Goal: Task Accomplishment & Management: Manage account settings

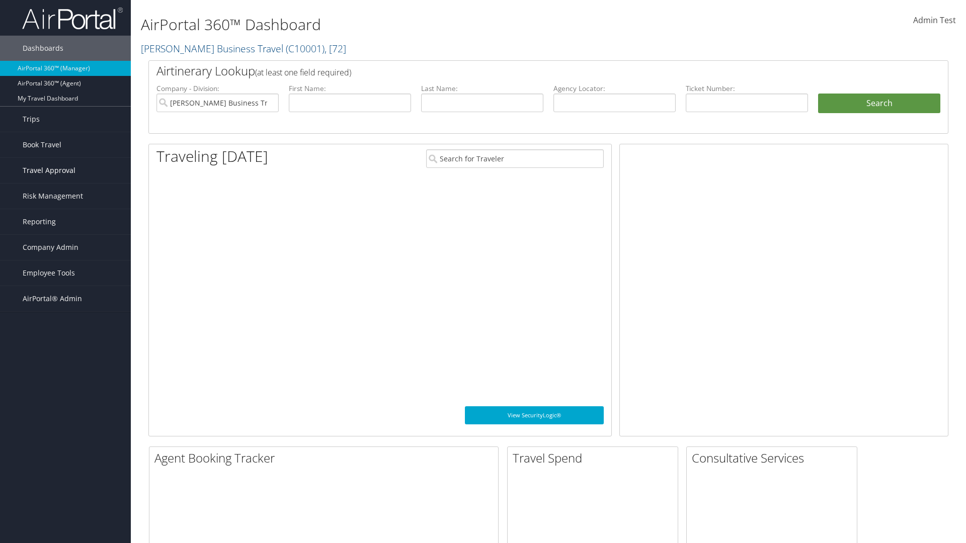
click at [65, 171] on span "Travel Approval" at bounding box center [49, 170] width 53 height 25
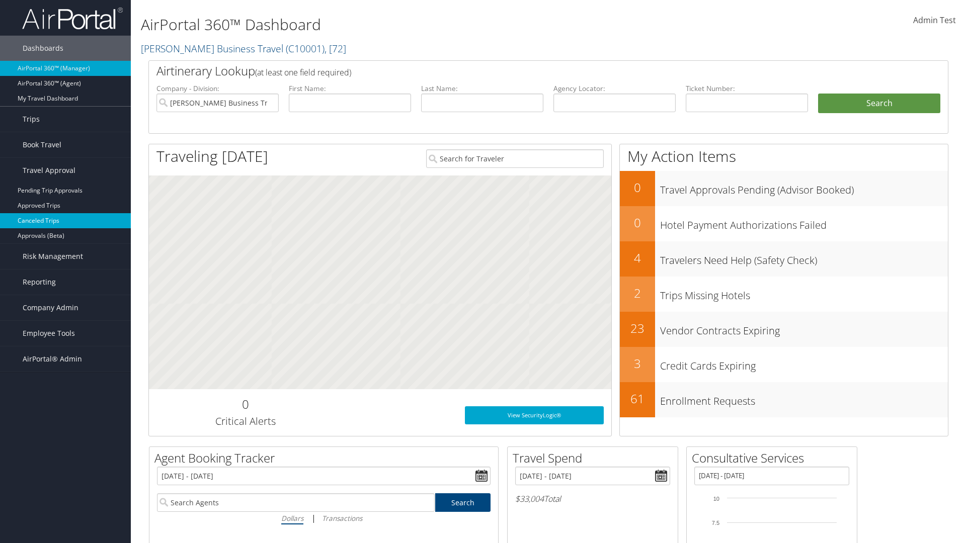
click at [65, 221] on link "Canceled Trips" at bounding box center [65, 220] width 131 height 15
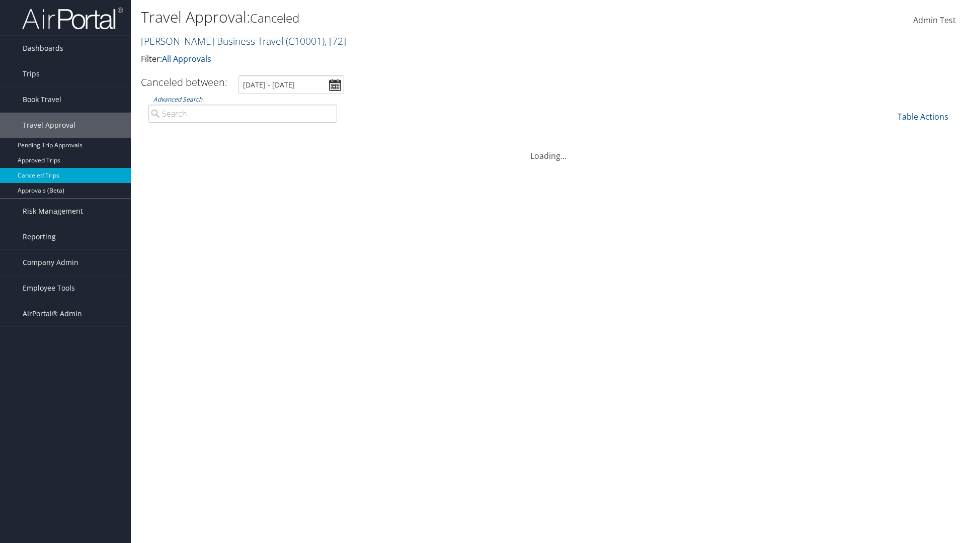
click at [207, 41] on link "[PERSON_NAME] Business Travel ( C10001 ) , [ 72 ]" at bounding box center [243, 41] width 205 height 14
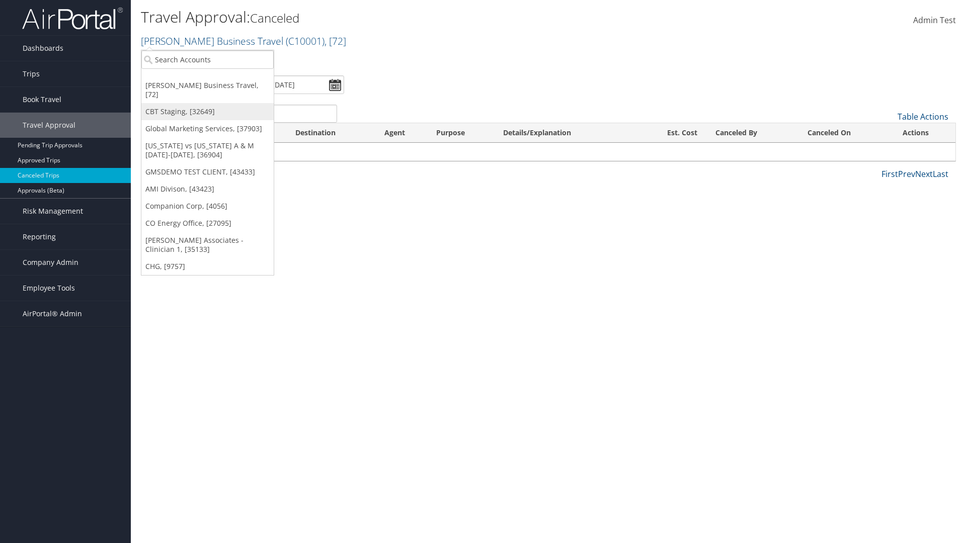
click at [207, 103] on link "CBT Staging, [32649]" at bounding box center [207, 111] width 132 height 17
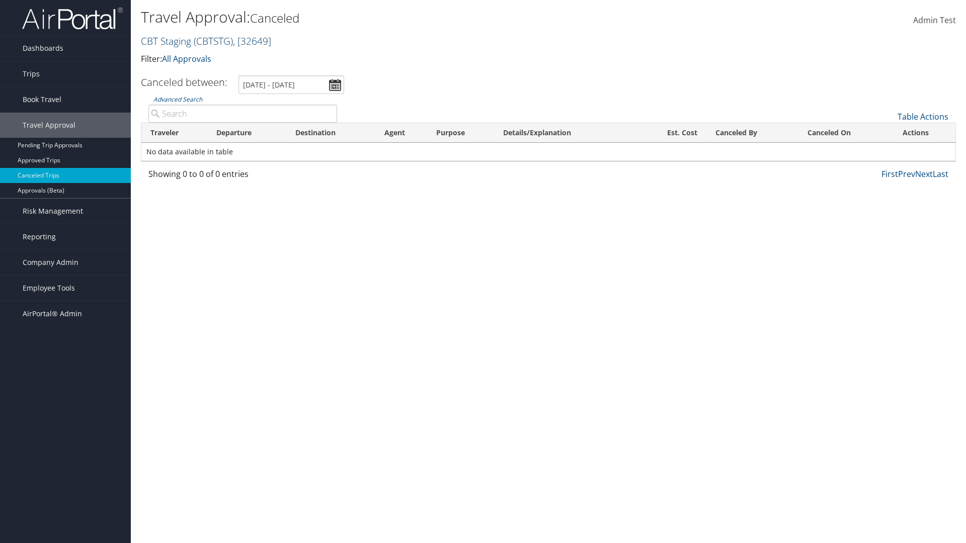
click at [166, 41] on link "CBT Staging ( CBTSTG ) , [ 32649 ]" at bounding box center [206, 41] width 130 height 14
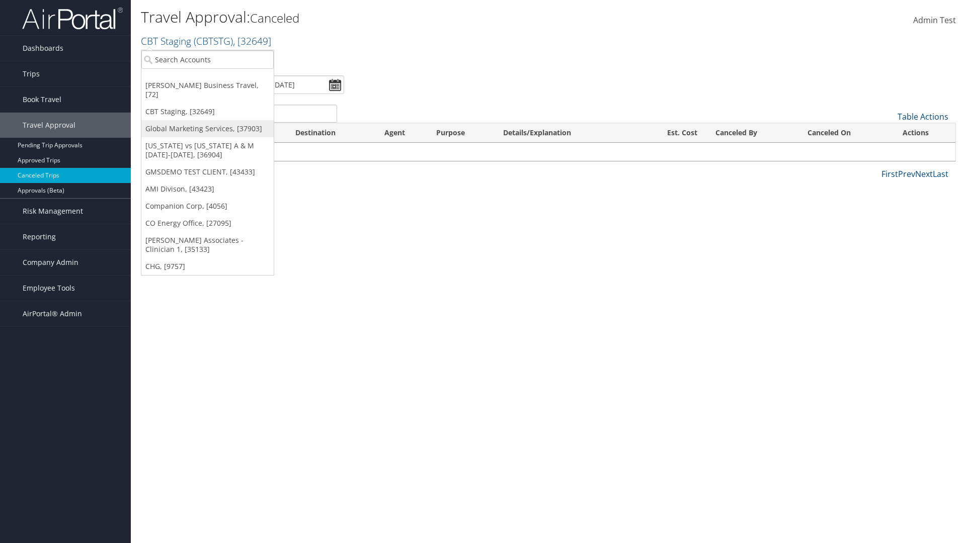
click at [207, 120] on link "Global Marketing Services, [37903]" at bounding box center [207, 128] width 132 height 17
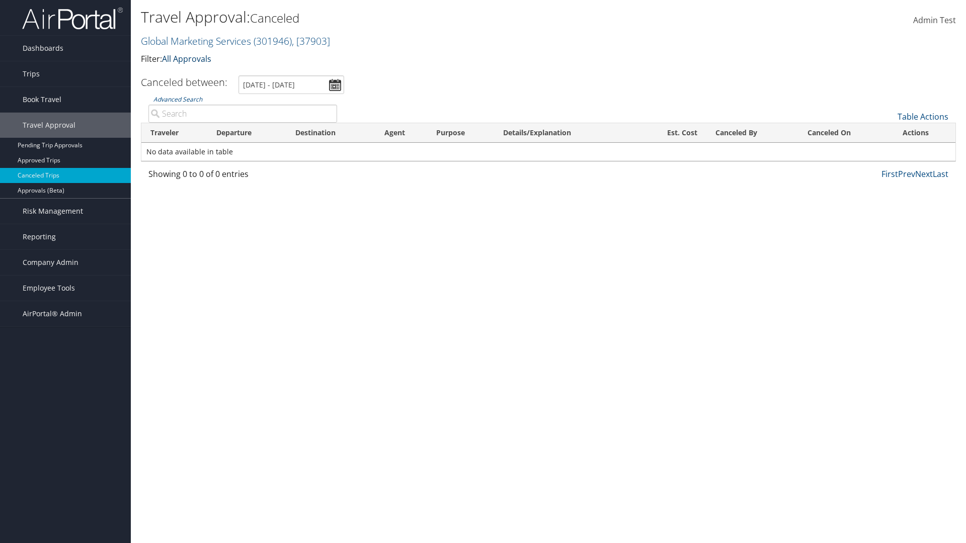
click at [189, 58] on link "All Approvals" at bounding box center [186, 58] width 49 height 11
click at [0, 0] on link "My Approvals" at bounding box center [0, 0] width 0 height 0
click at [174, 133] on th "Traveler" at bounding box center [174, 133] width 66 height 20
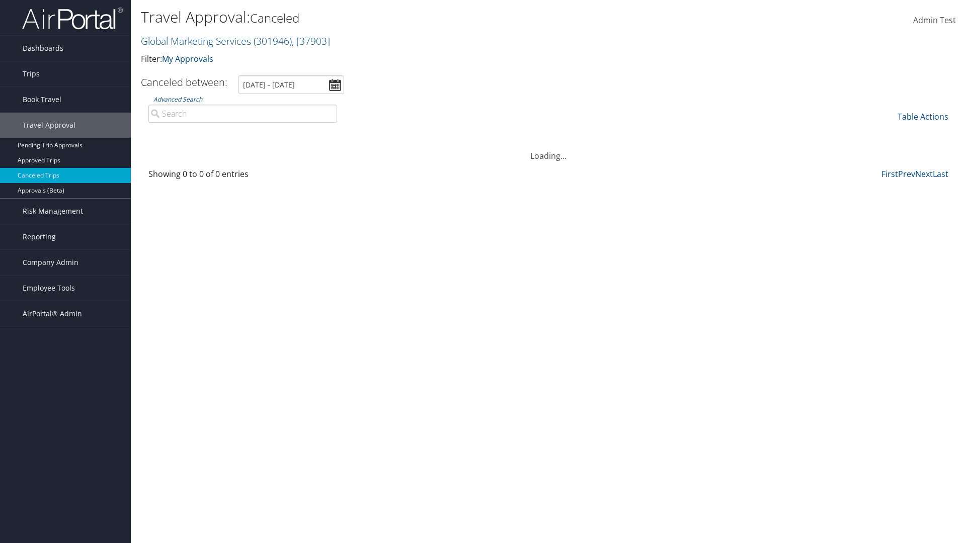
click at [330, 133] on th "Destination" at bounding box center [330, 133] width 89 height 20
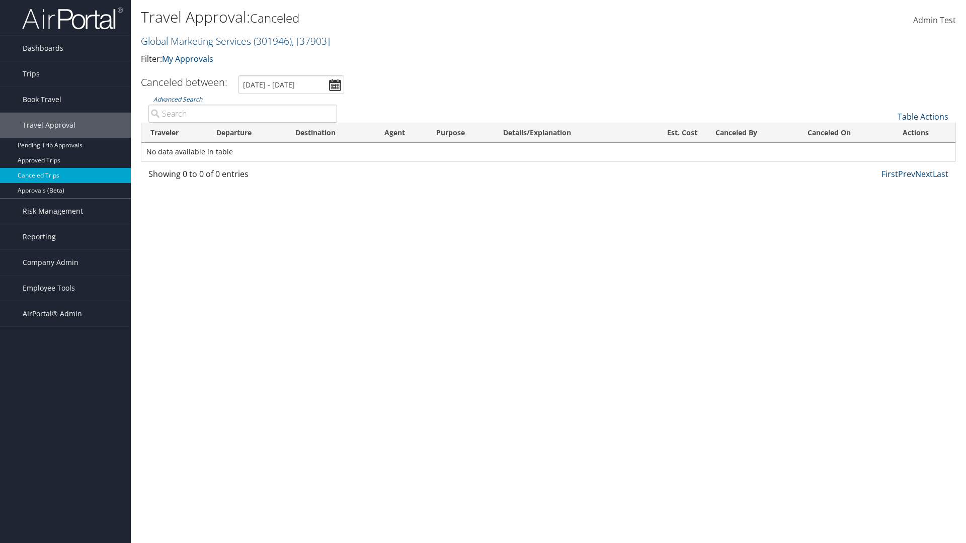
click at [246, 133] on th "Departure" at bounding box center [246, 133] width 79 height 20
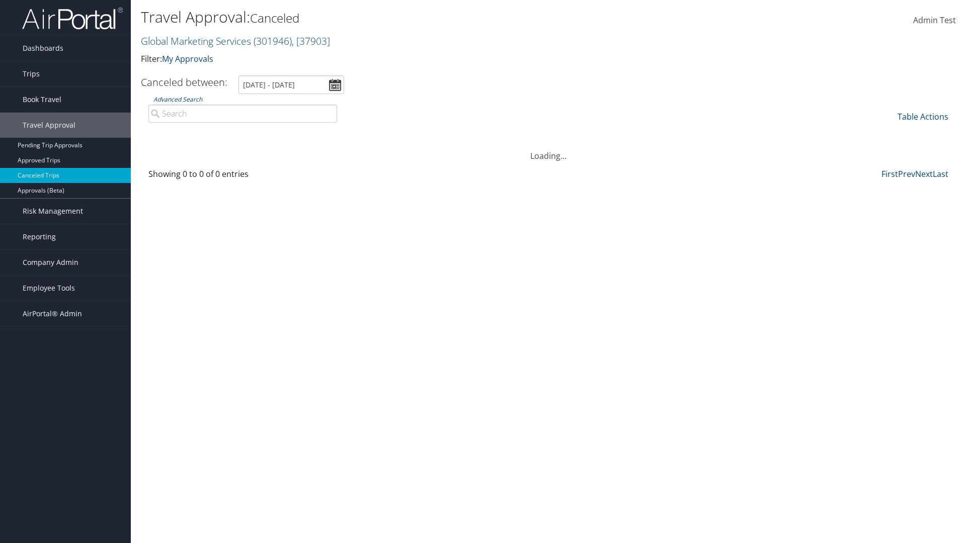
click at [246, 133] on th "Departure" at bounding box center [246, 133] width 79 height 20
click at [671, 133] on th "Est. Cost" at bounding box center [671, 133] width 69 height 20
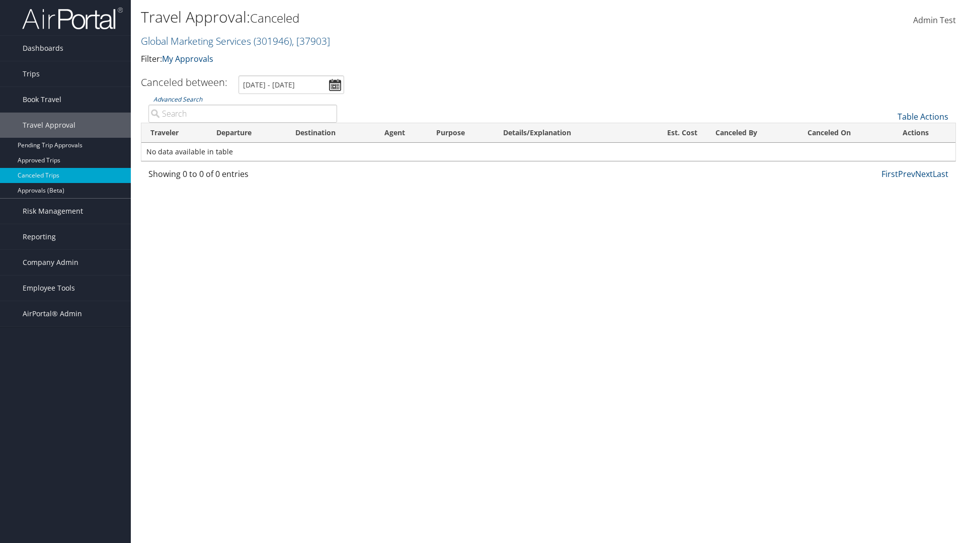
click at [671, 133] on th "Est. Cost" at bounding box center [671, 133] width 69 height 20
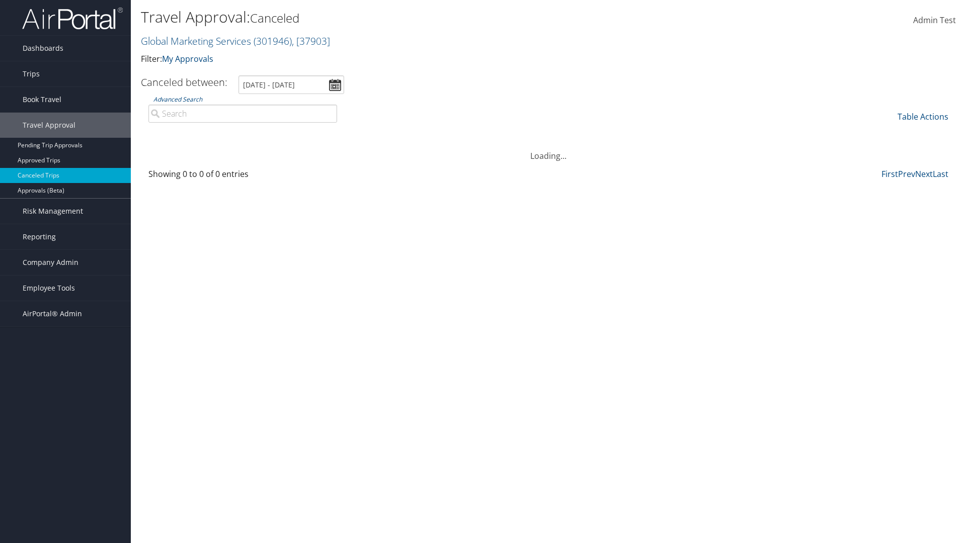
click at [752, 133] on th "Canceled By" at bounding box center [752, 133] width 92 height 20
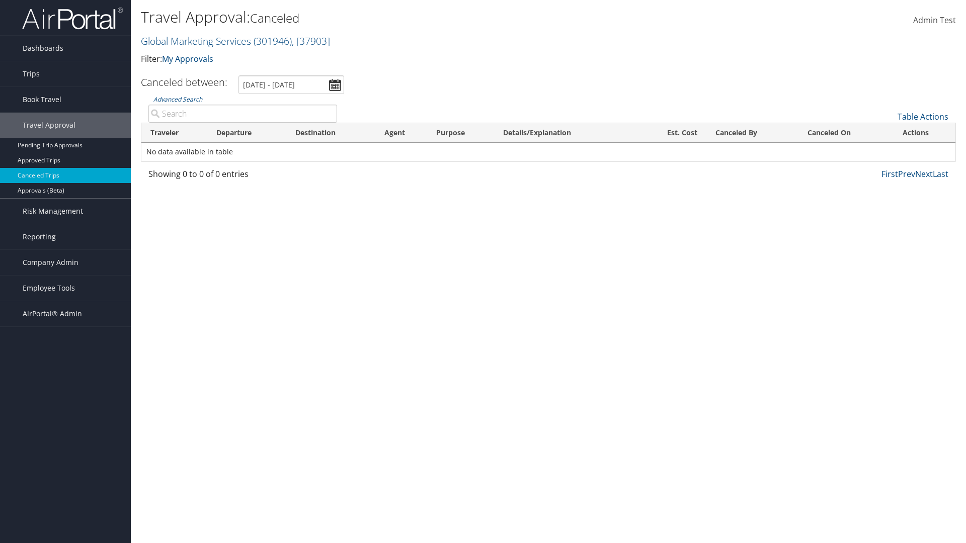
click at [846, 133] on th "Canceled On" at bounding box center [845, 133] width 95 height 20
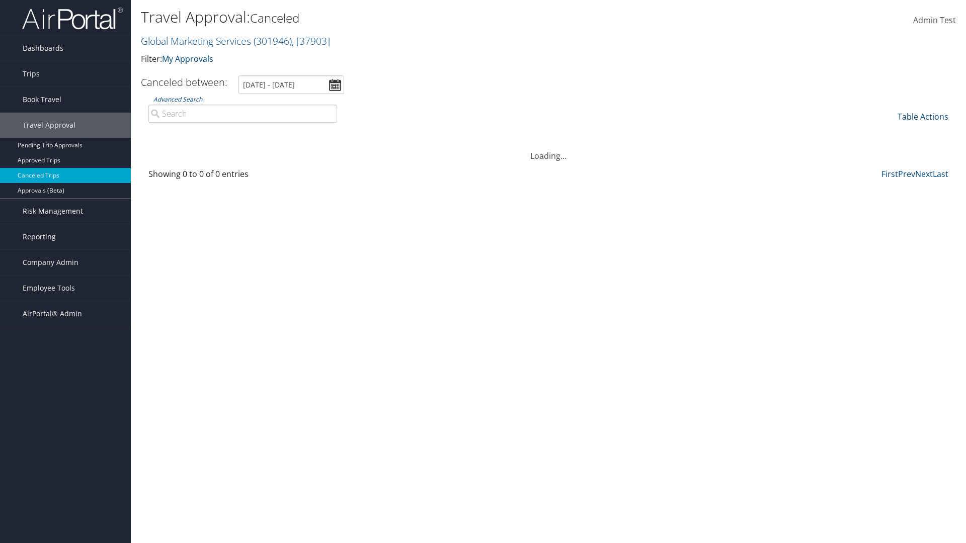
click at [923, 117] on link "Table Actions" at bounding box center [922, 116] width 51 height 11
click at [889, 166] on link "Page Length" at bounding box center [889, 166] width 132 height 17
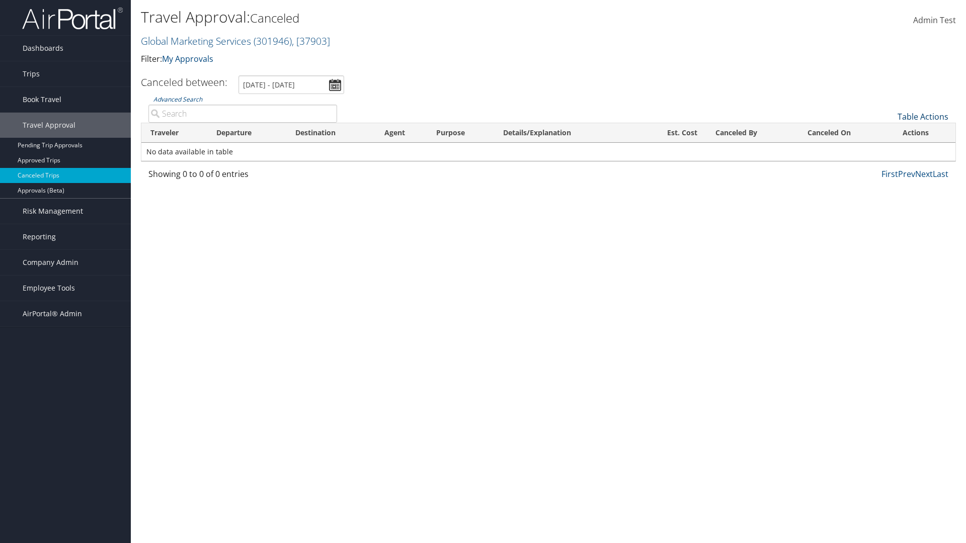
click at [923, 117] on link "Table Actions" at bounding box center [922, 116] width 51 height 11
click at [889, 166] on link "Page Length" at bounding box center [889, 166] width 132 height 17
